Goal: Task Accomplishment & Management: Use online tool/utility

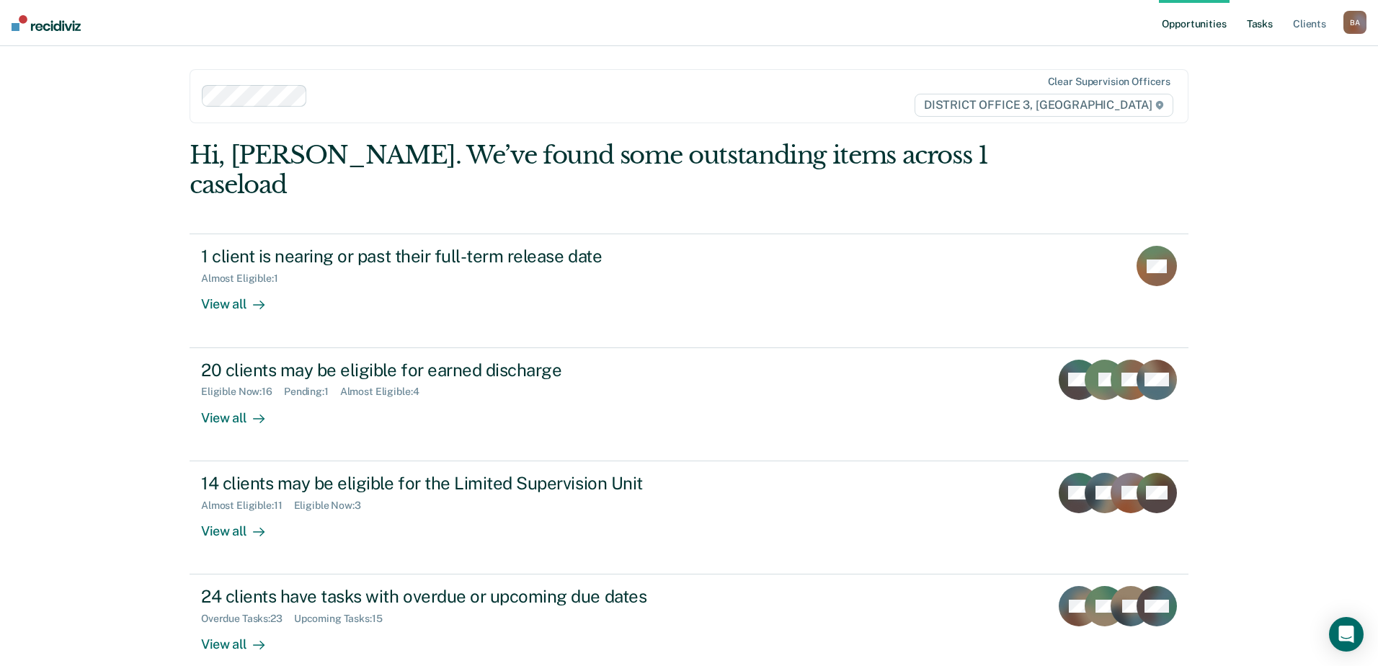
click at [1266, 21] on link "Tasks" at bounding box center [1260, 23] width 32 height 46
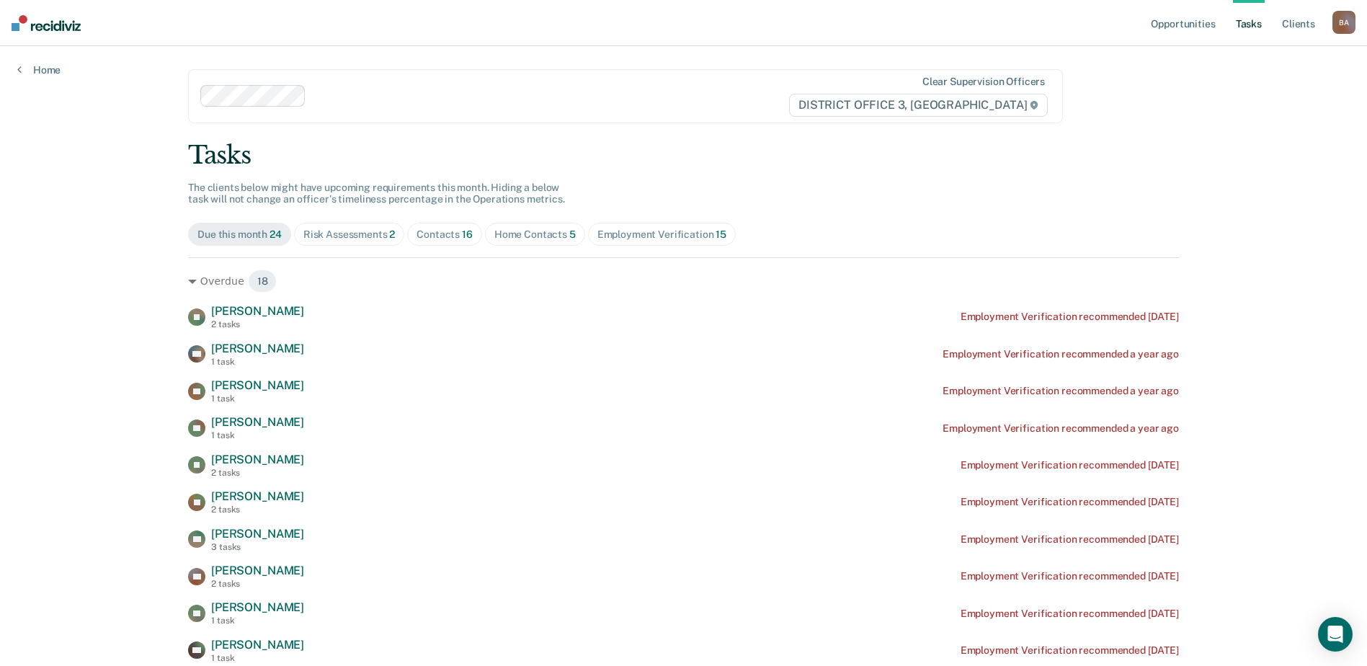
click at [526, 226] on span "Home Contacts 5" at bounding box center [535, 234] width 100 height 23
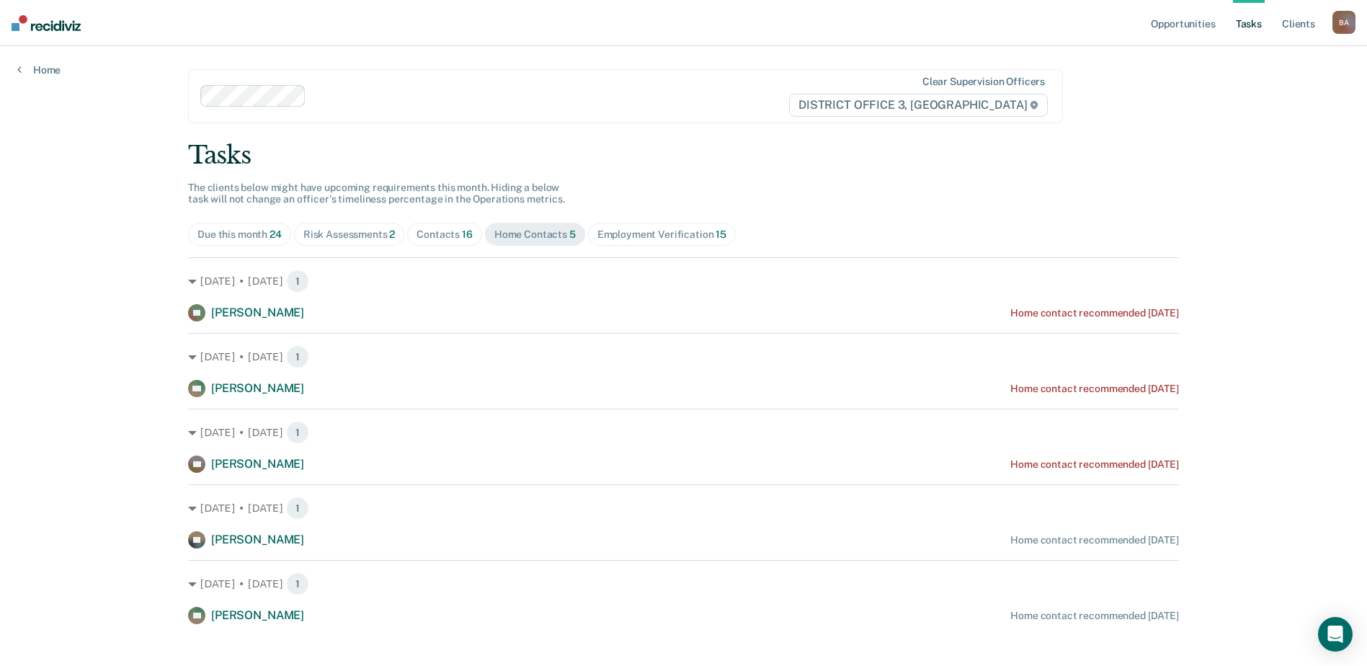
click at [348, 230] on div "Risk Assessments 2" at bounding box center [349, 234] width 92 height 12
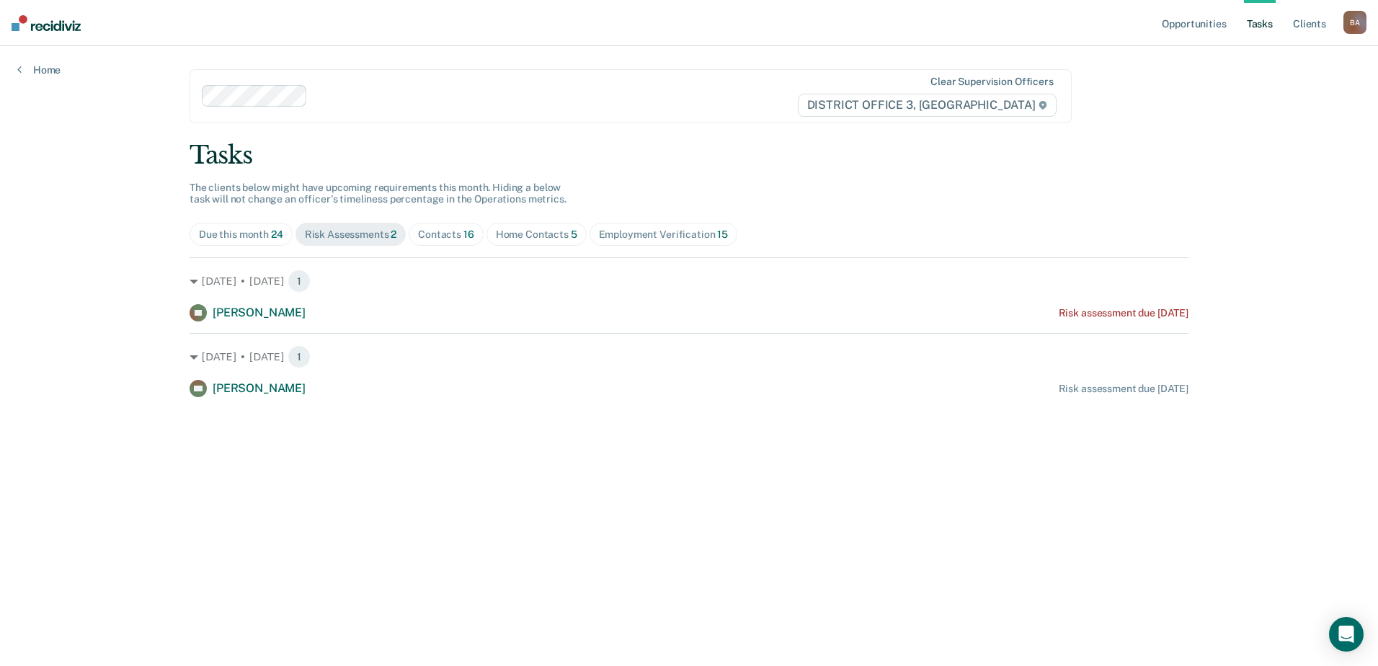
click at [453, 234] on div "Contacts 16" at bounding box center [446, 234] width 56 height 12
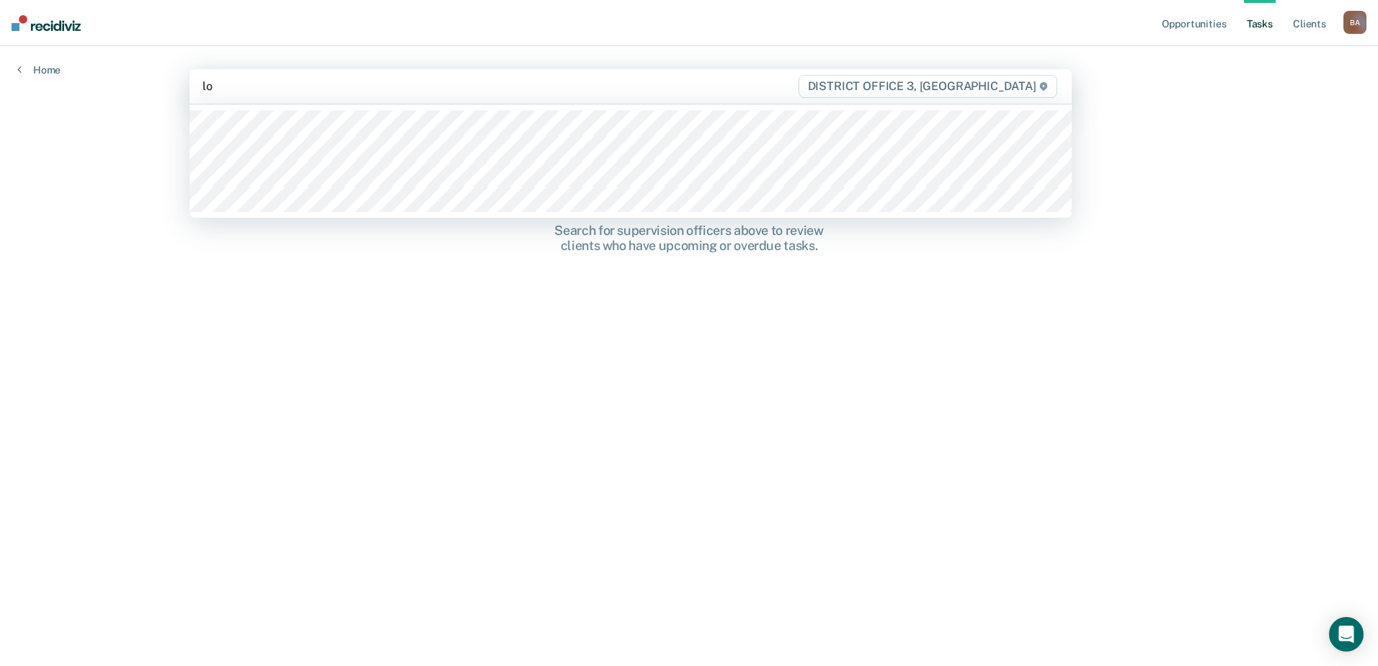
type input "[PERSON_NAME]"
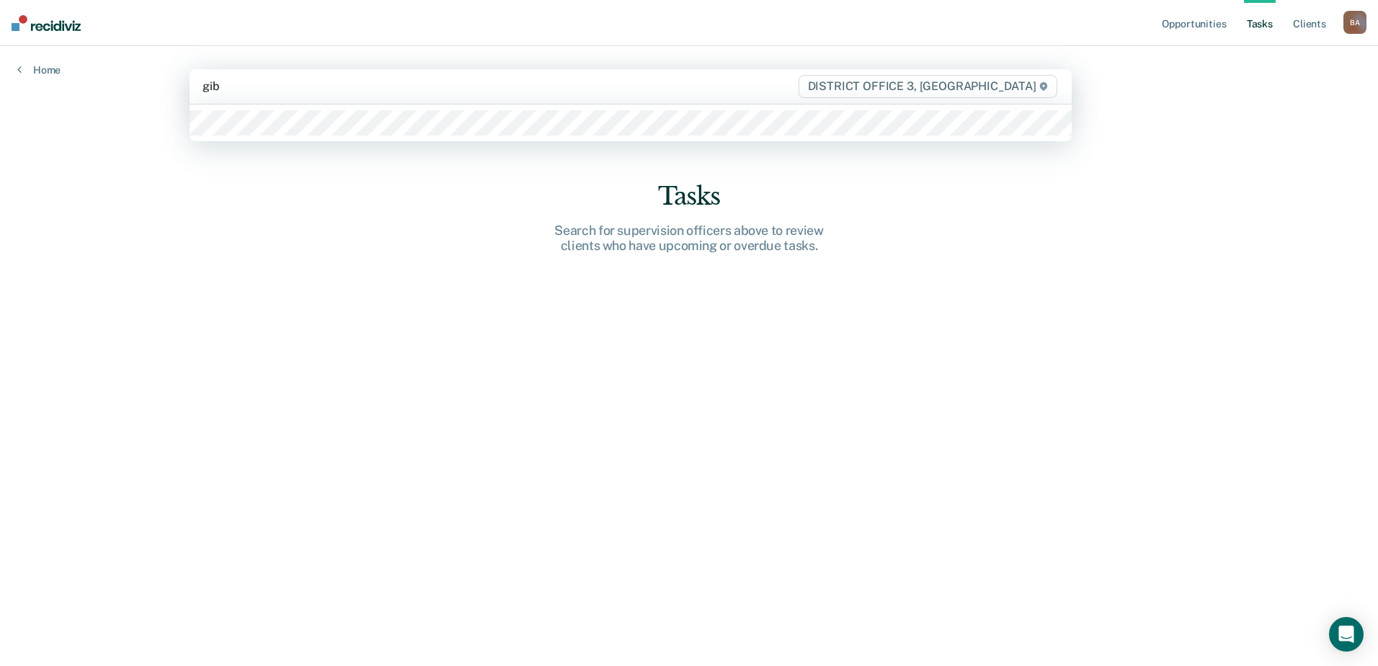
type input "[PERSON_NAME]"
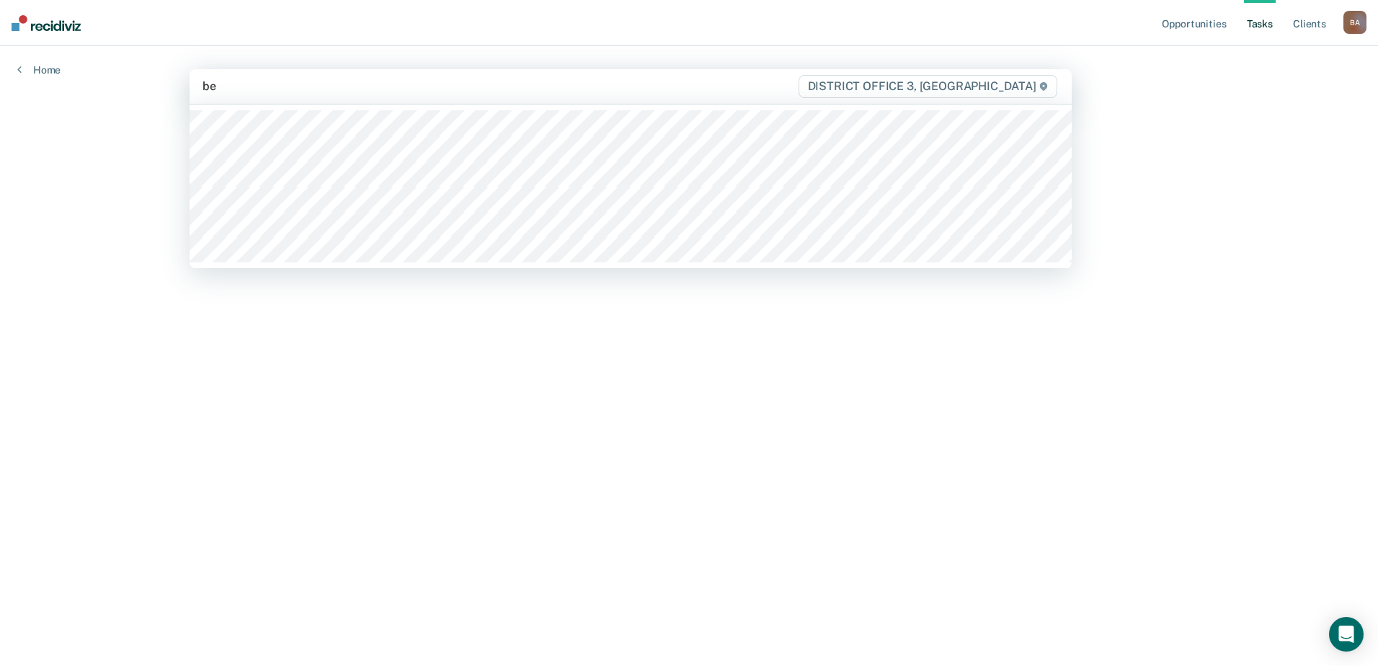
type input "ben"
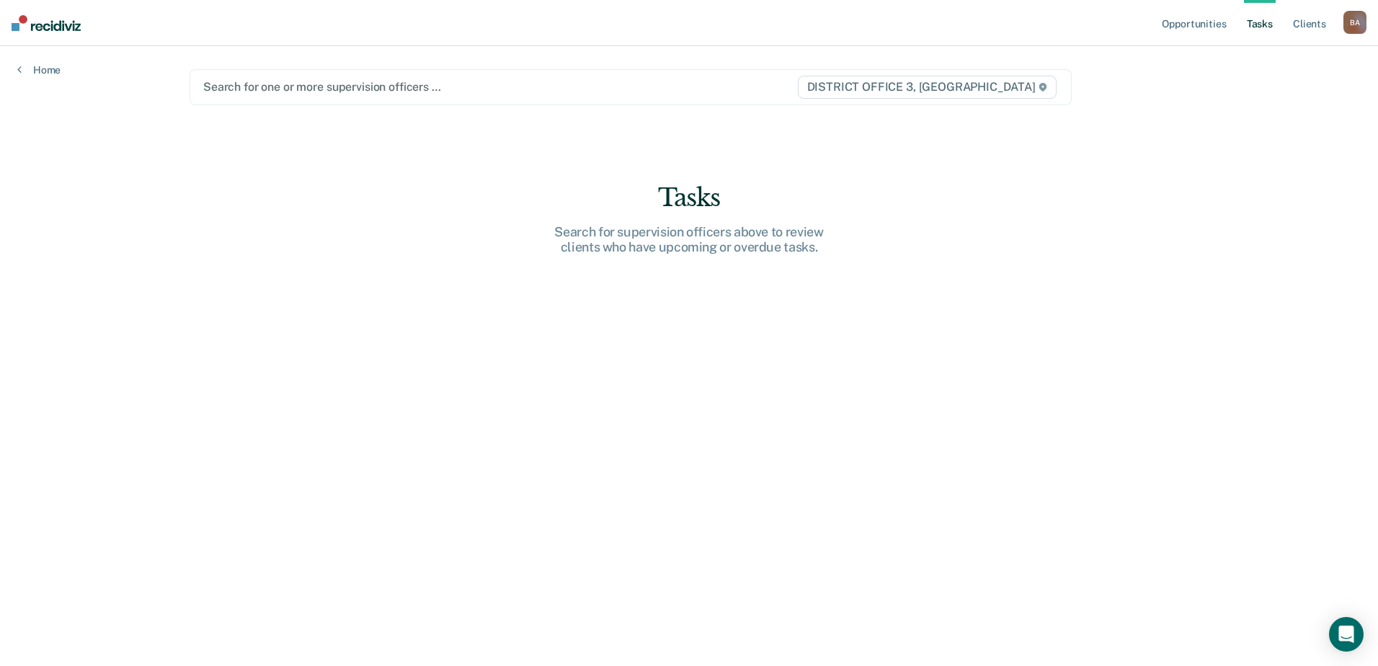
click at [223, 84] on div at bounding box center [499, 87] width 593 height 17
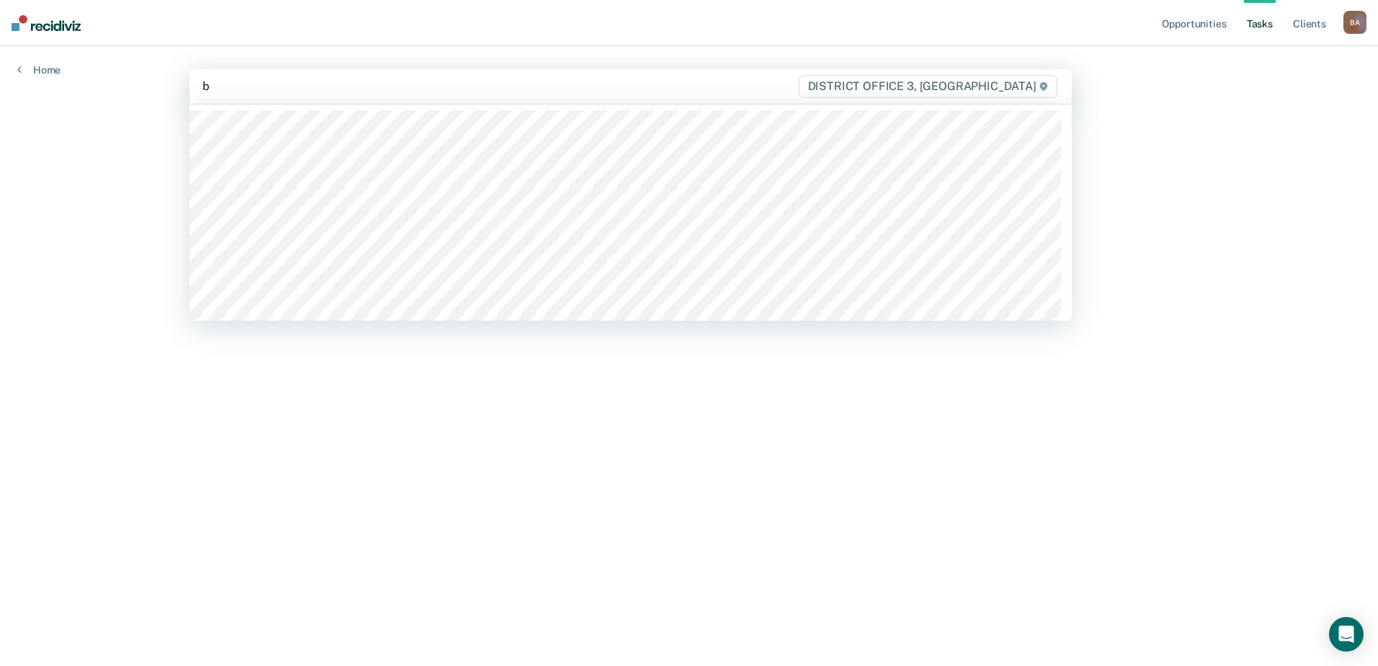
type input "bo"
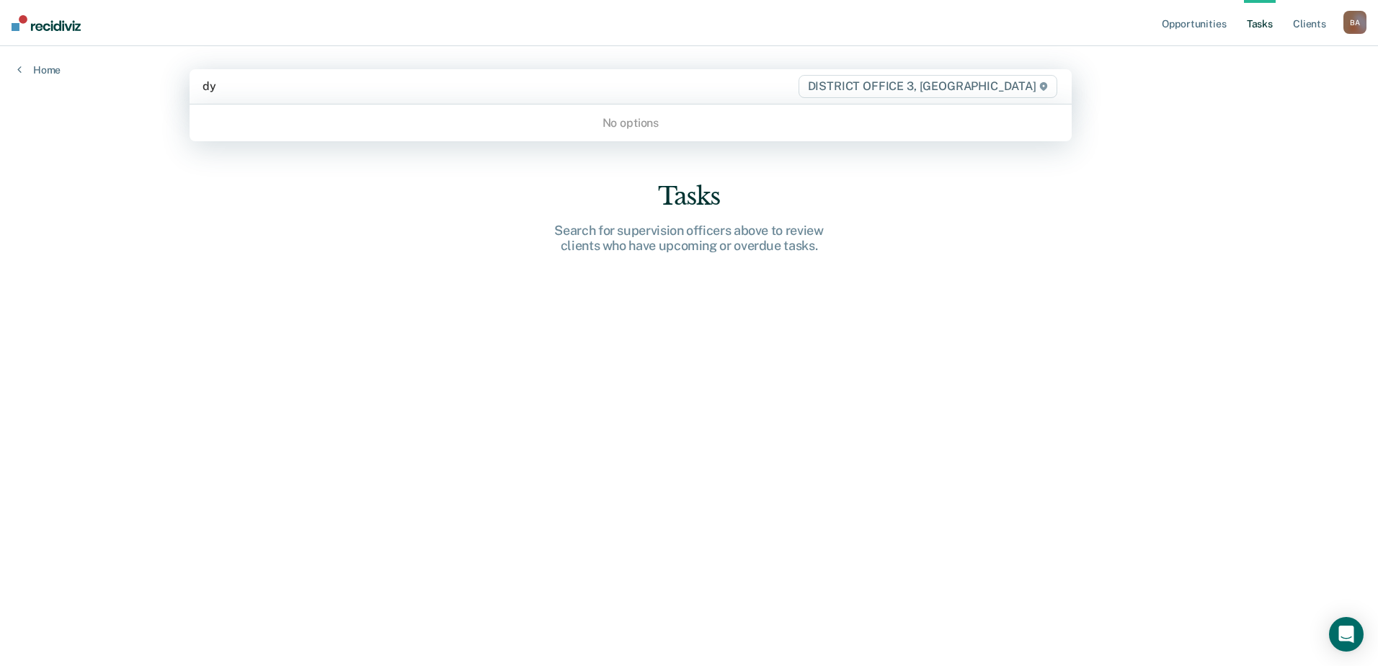
type input "d"
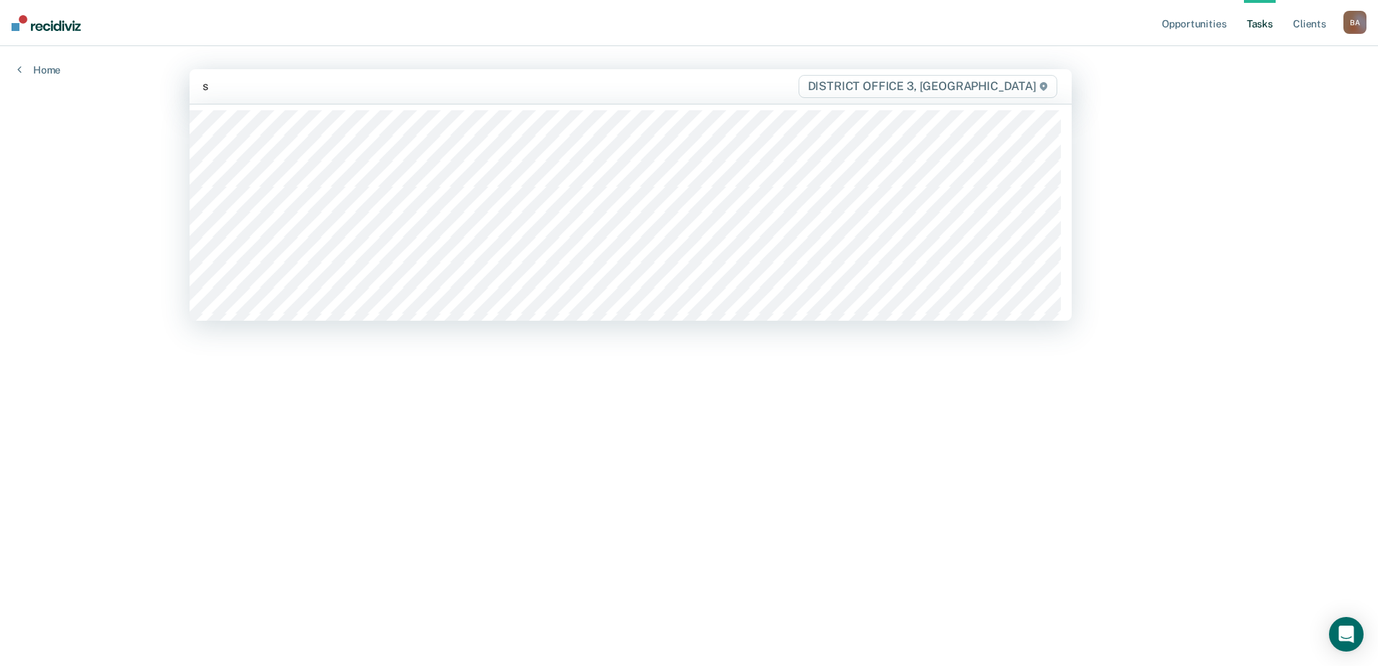
type input "st"
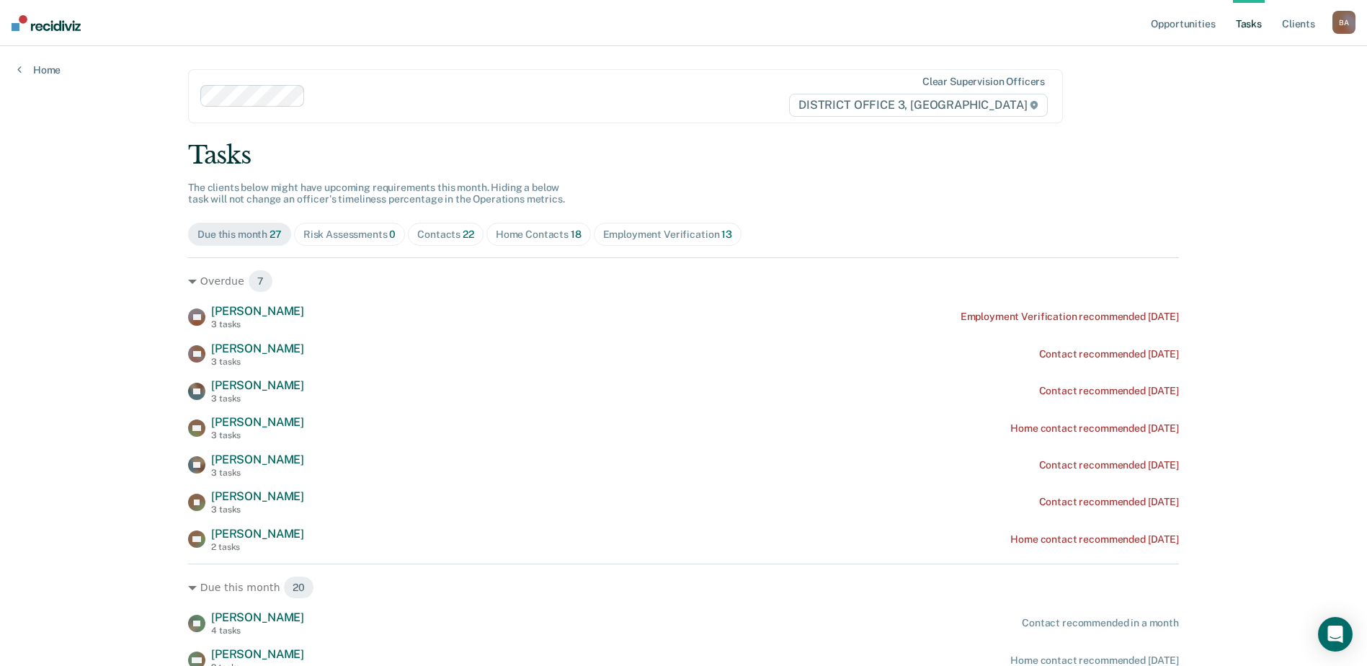
click at [508, 231] on div "Home Contacts 18" at bounding box center [539, 234] width 86 height 12
